Goal: Navigation & Orientation: Find specific page/section

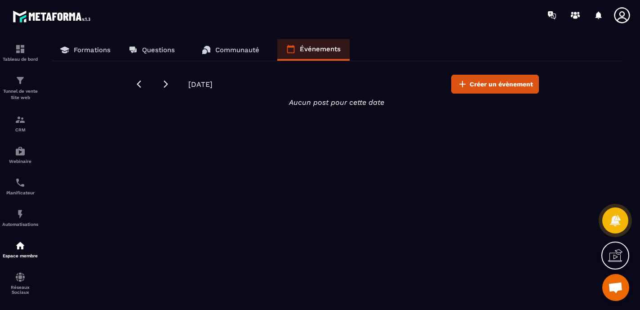
click at [237, 54] on link "Communauté" at bounding box center [230, 50] width 75 height 22
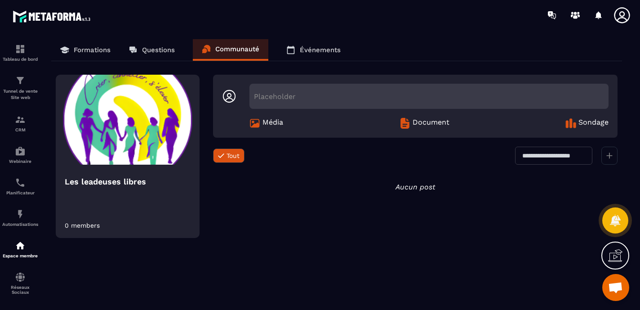
click at [155, 58] on link "Questions" at bounding box center [151, 50] width 64 height 22
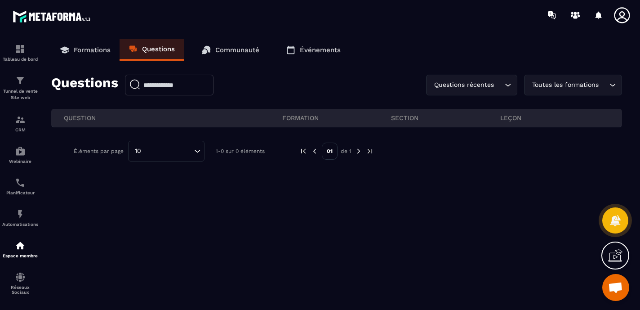
click at [97, 52] on p "Formations" at bounding box center [92, 50] width 37 height 8
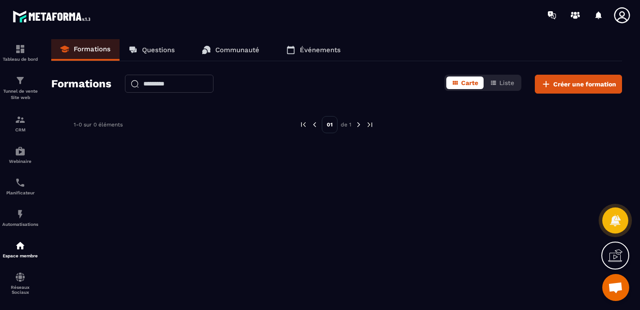
click at [154, 45] on link "Questions" at bounding box center [151, 50] width 64 height 22
